Goal: Find specific page/section: Find specific page/section

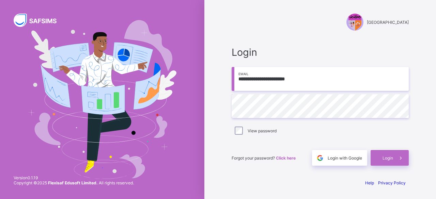
click at [243, 129] on div "View password" at bounding box center [320, 131] width 174 height 8
click at [393, 162] on div "Login" at bounding box center [390, 158] width 38 height 16
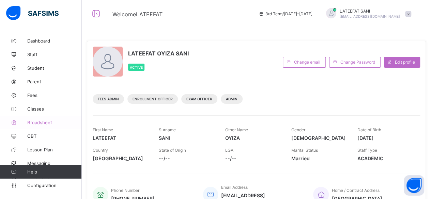
click at [45, 123] on span "Broadsheet" at bounding box center [54, 122] width 55 height 5
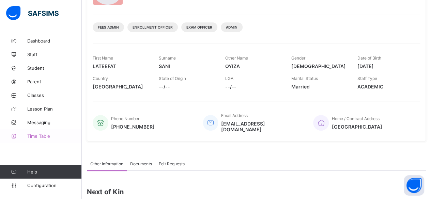
scroll to position [72, 0]
